Goal: Navigation & Orientation: Find specific page/section

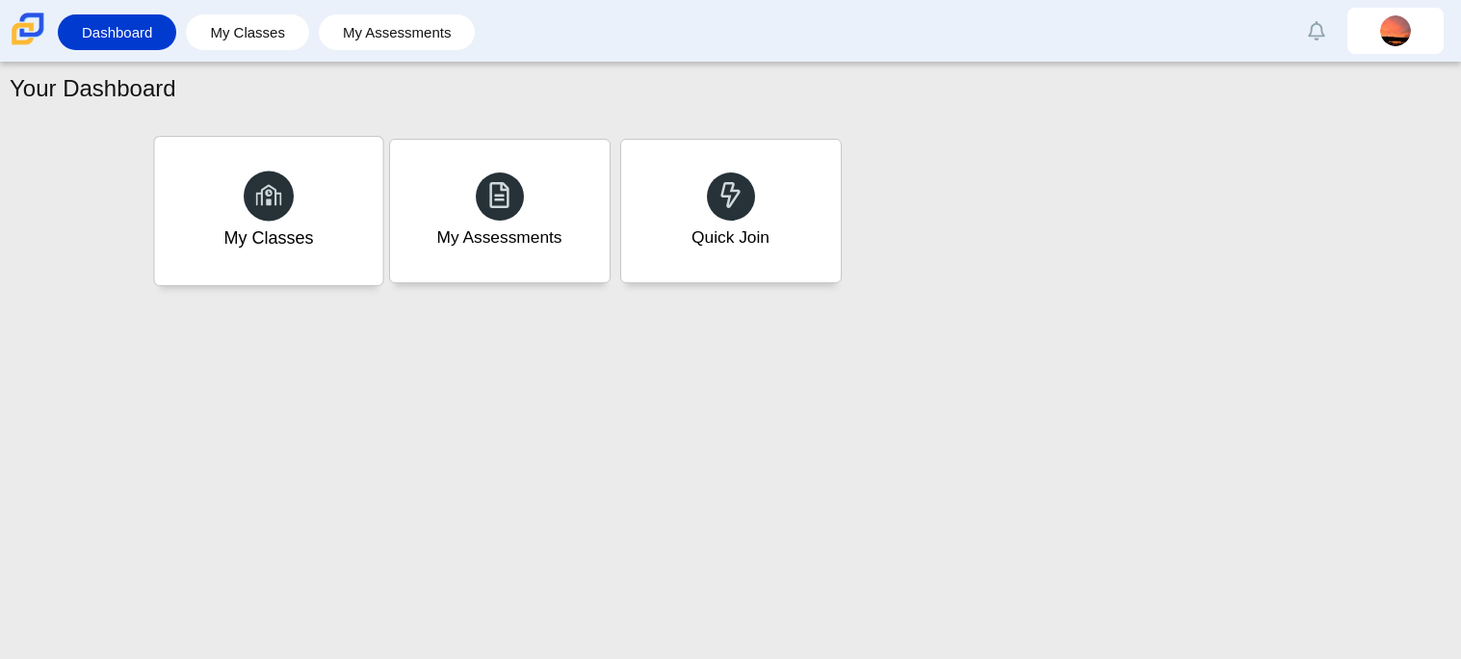
click at [266, 183] on icon at bounding box center [268, 194] width 27 height 27
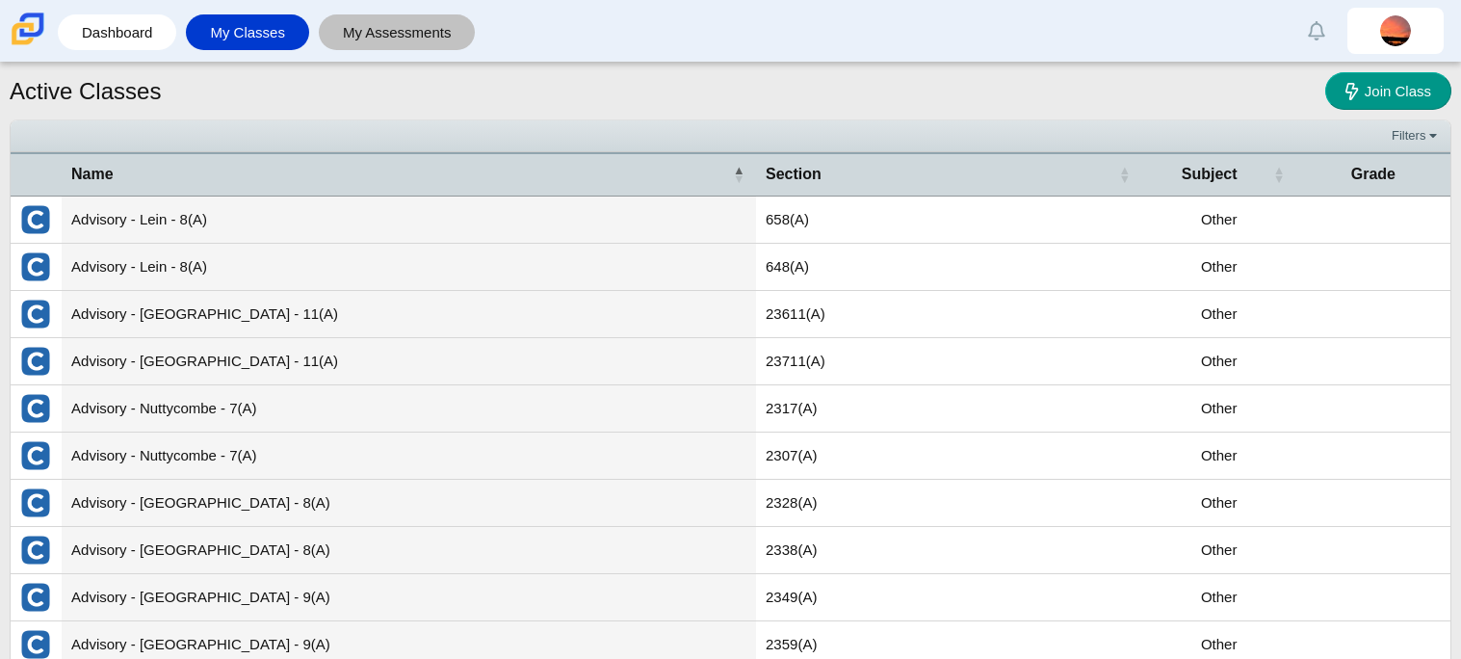
click at [365, 22] on link "My Assessments" at bounding box center [397, 32] width 138 height 36
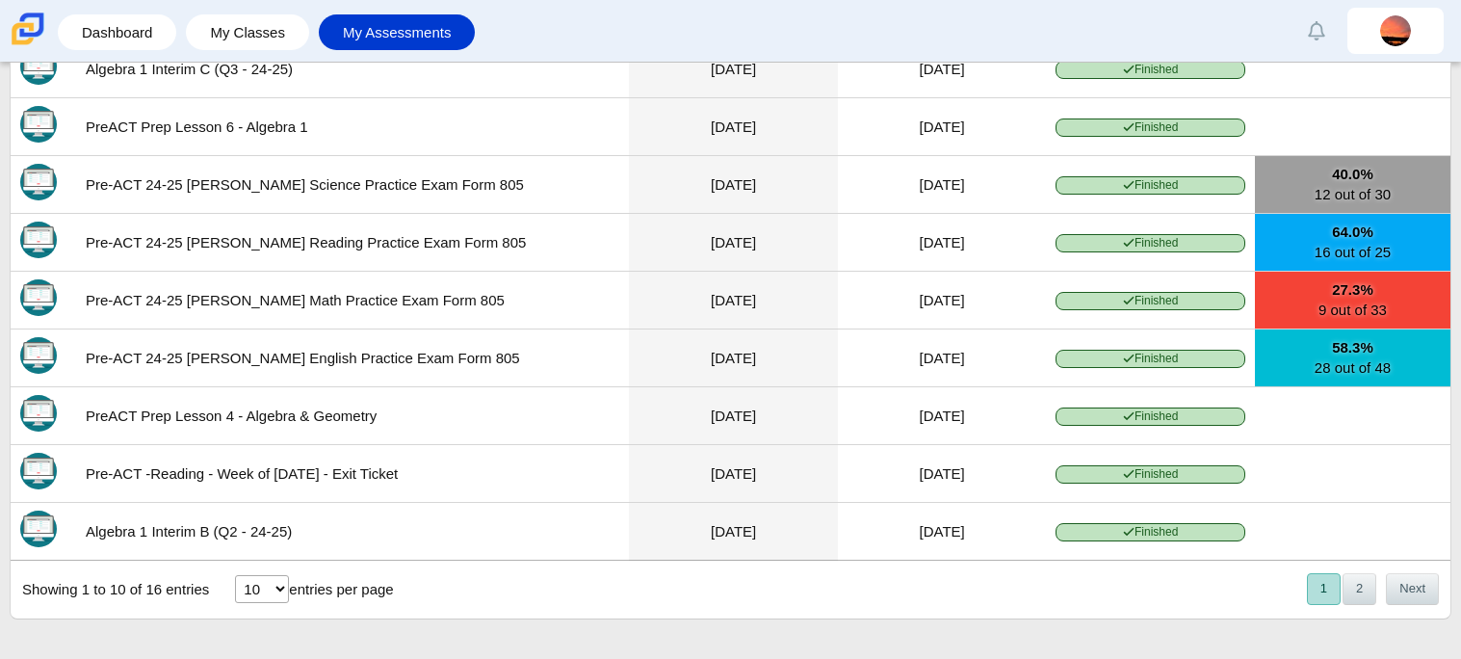
scroll to position [268, 0]
click at [1355, 598] on button "2" at bounding box center [1360, 589] width 34 height 32
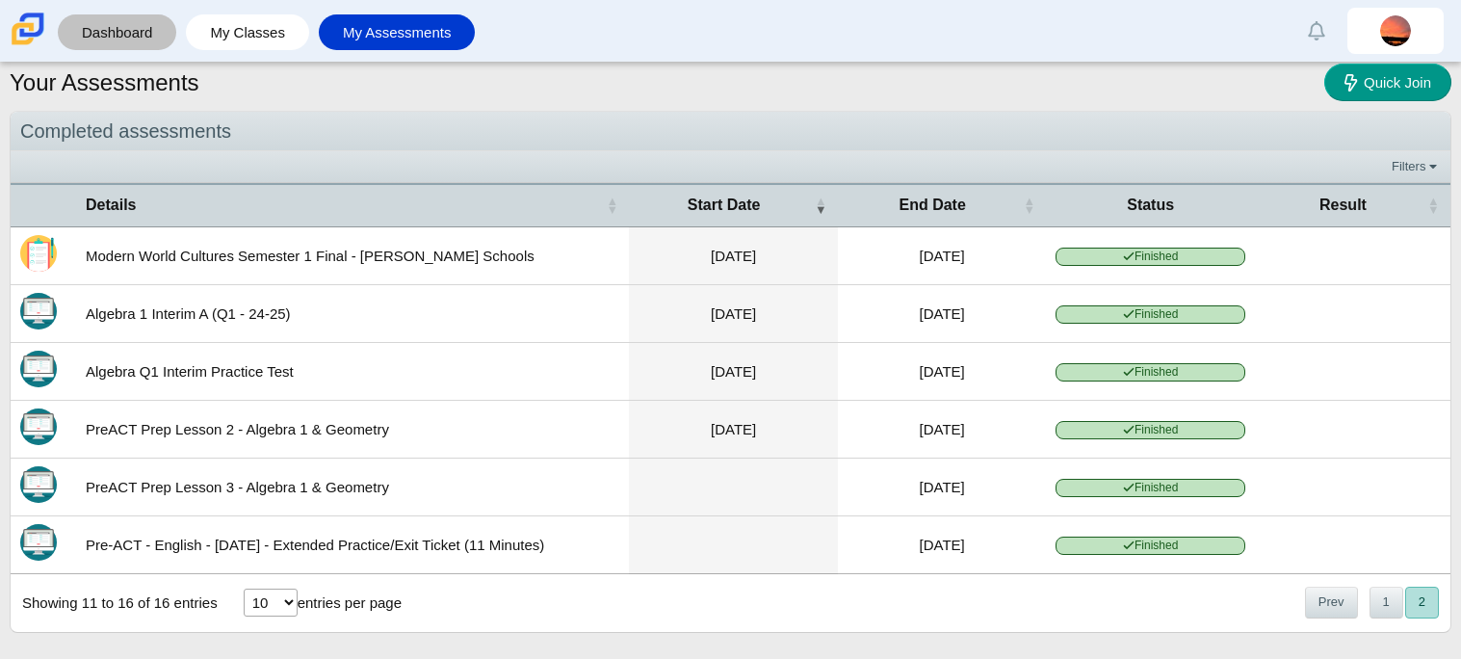
click at [134, 23] on link "Dashboard" at bounding box center [116, 32] width 99 height 36
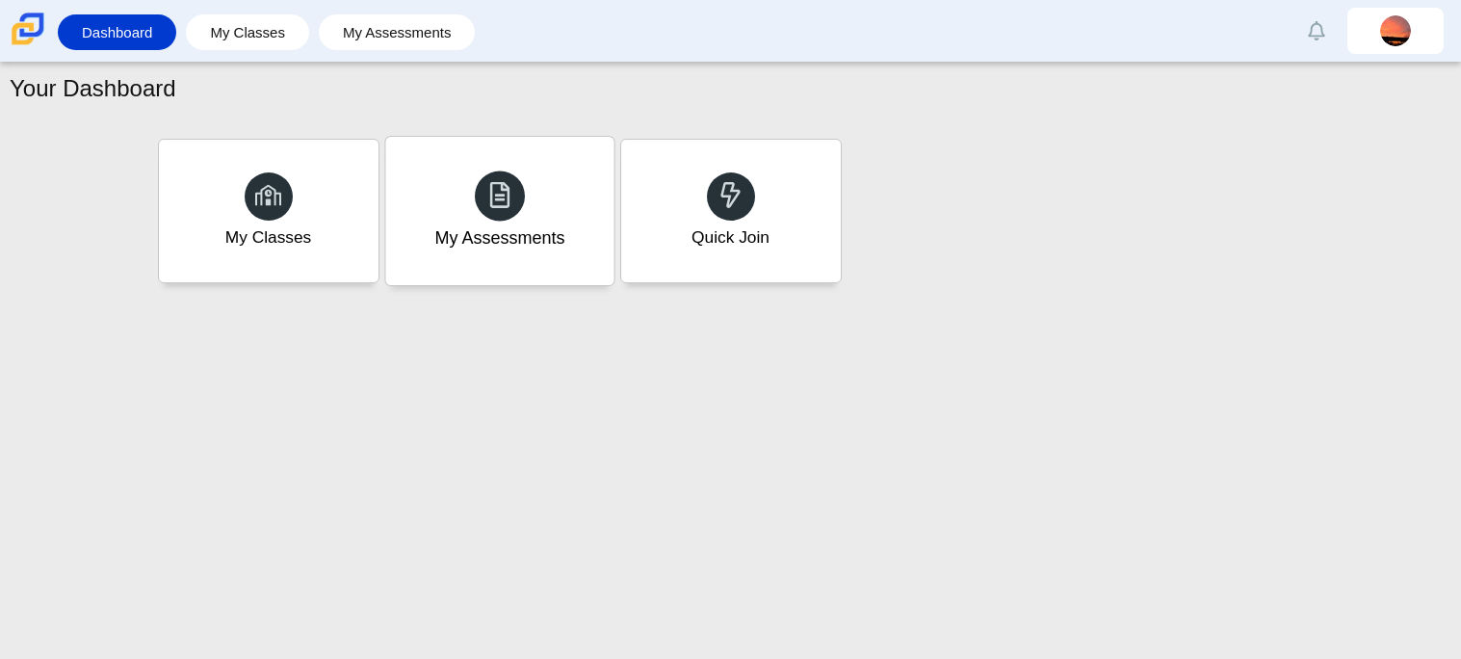
click at [443, 214] on div "My Assessments" at bounding box center [499, 211] width 228 height 148
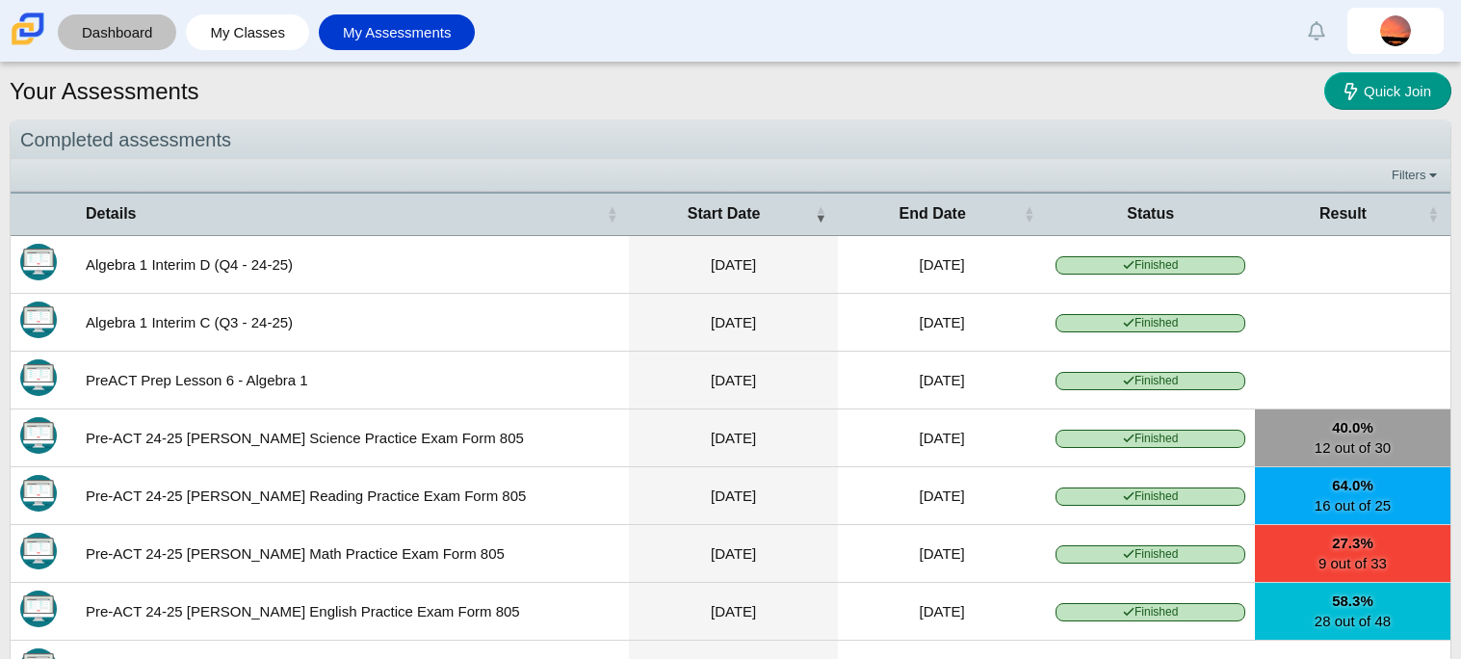
click at [127, 38] on link "Dashboard" at bounding box center [116, 32] width 99 height 36
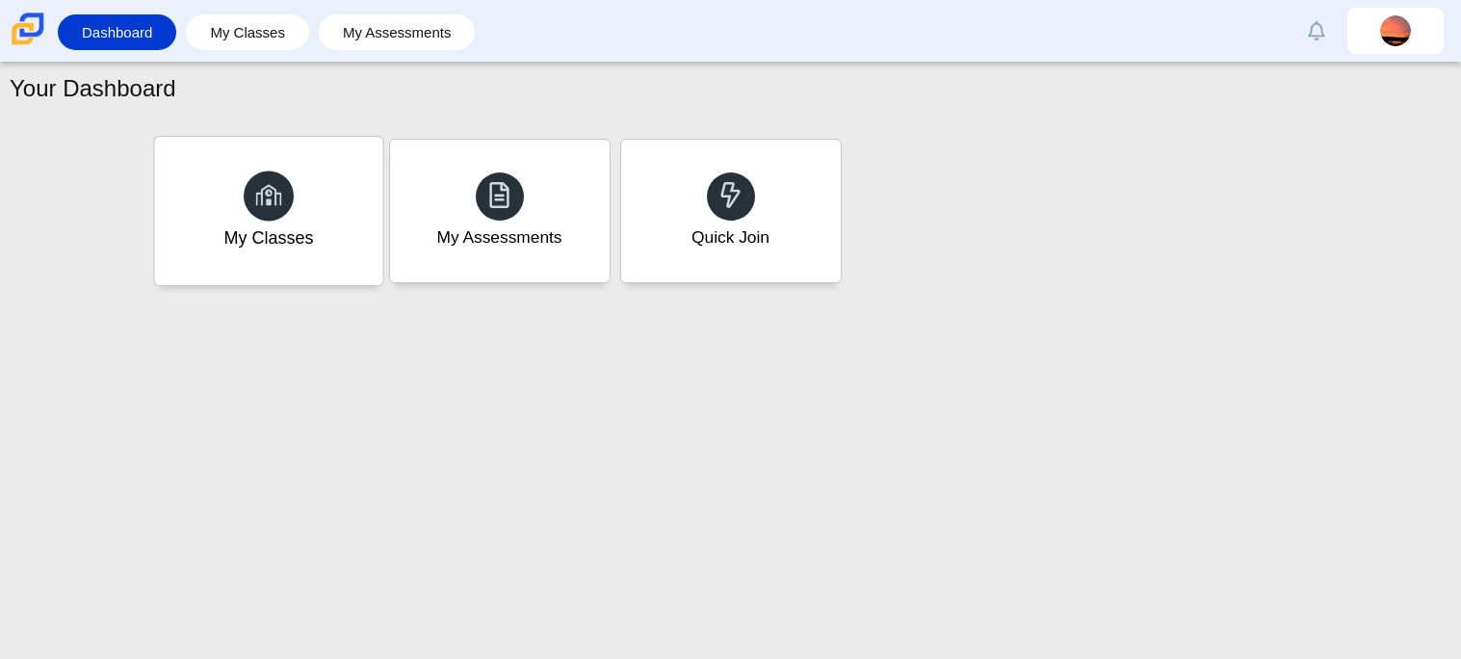
click at [287, 208] on div at bounding box center [269, 195] width 50 height 50
